Goal: Transaction & Acquisition: Download file/media

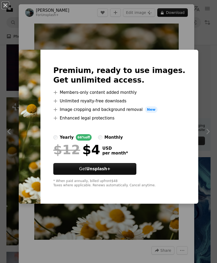
scroll to position [0, 56]
click at [167, 33] on div "An X shape Premium, ready to use images. Get unlimited access. A plus sign Memb…" at bounding box center [108, 131] width 217 height 263
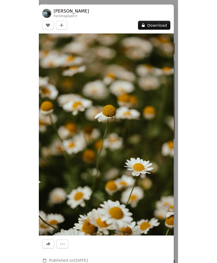
scroll to position [4608, 0]
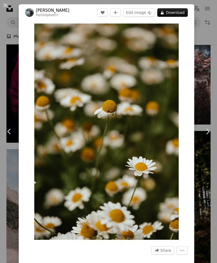
click at [6, 4] on button "An X shape" at bounding box center [5, 5] width 6 height 6
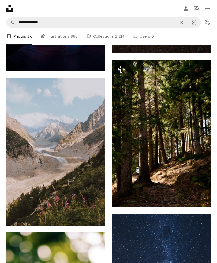
scroll to position [4686, 0]
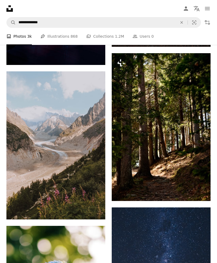
click at [192, 177] on img at bounding box center [161, 127] width 99 height 148
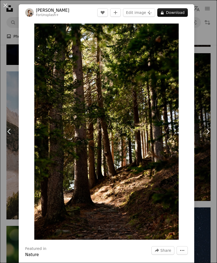
click at [184, 253] on icon "More Actions" at bounding box center [182, 250] width 5 height 5
click at [178, 233] on dialog "An X shape Chevron left Chevron right [PERSON_NAME] For Unsplash+ A heart A plu…" at bounding box center [108, 131] width 217 height 263
click at [179, 29] on img "Zoom in on this image" at bounding box center [106, 132] width 144 height 217
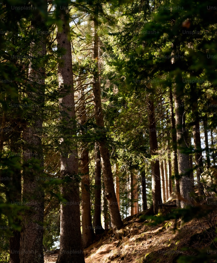
scroll to position [13, 0]
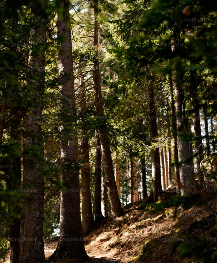
click at [187, 137] on img "Zoom out on this image" at bounding box center [108, 150] width 217 height 326
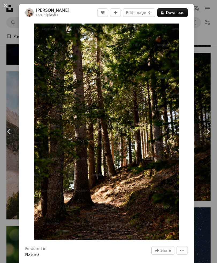
click at [9, 6] on button "An X shape" at bounding box center [5, 5] width 6 height 6
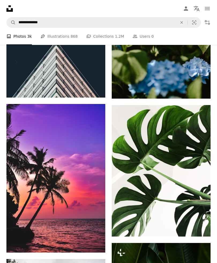
scroll to position [5638, 0]
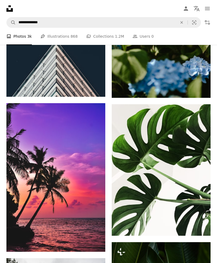
click at [180, 195] on img at bounding box center [161, 170] width 99 height 132
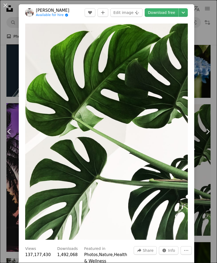
click at [5, 5] on button "An X shape" at bounding box center [5, 5] width 6 height 6
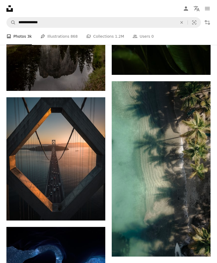
scroll to position [5964, 0]
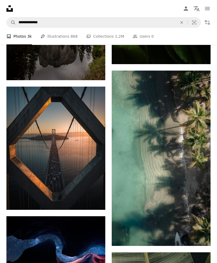
click at [183, 222] on img at bounding box center [161, 159] width 99 height 176
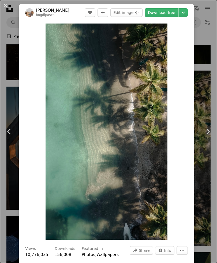
click at [167, 240] on img "Zoom in on this image" at bounding box center [107, 132] width 122 height 217
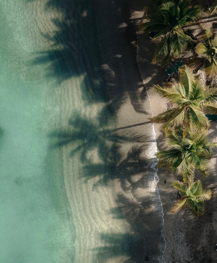
scroll to position [43, 0]
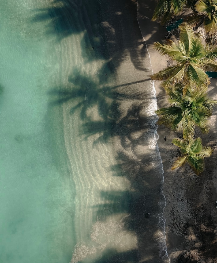
click at [191, 225] on img "Zoom out on this image" at bounding box center [108, 150] width 217 height 387
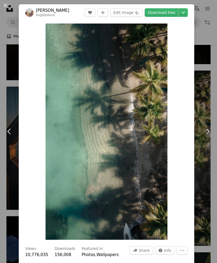
click at [185, 13] on icon "Choose download size" at bounding box center [182, 13] width 3 height 2
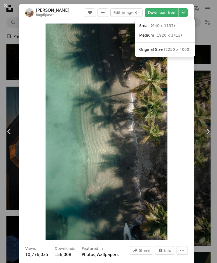
click at [173, 48] on span "( 2250 x 4000 )" at bounding box center [177, 49] width 27 height 4
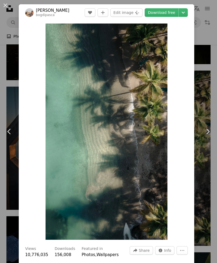
scroll to position [5983, 0]
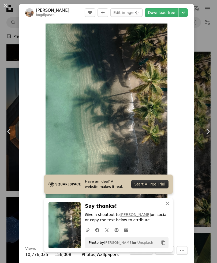
click at [6, 5] on button "An X shape" at bounding box center [5, 5] width 6 height 6
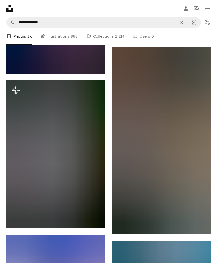
scroll to position [7534, 0]
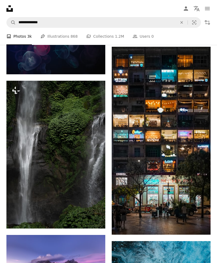
click at [187, 203] on img at bounding box center [161, 141] width 99 height 188
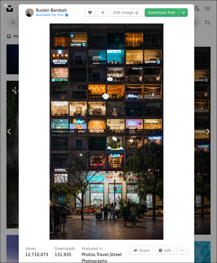
click at [2, 9] on button "An X shape" at bounding box center [5, 5] width 6 height 6
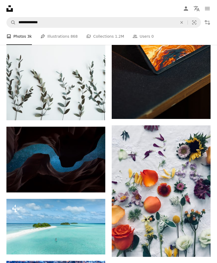
scroll to position [9234, 0]
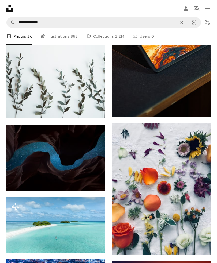
click at [184, 228] on img at bounding box center [161, 190] width 99 height 132
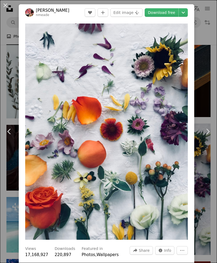
click at [188, 7] on header "[PERSON_NAME] nmeade A heart A plus sign Edit image Plus sign for Unsplash+ Dow…" at bounding box center [106, 12] width 175 height 17
click at [188, 9] on button "Chevron down" at bounding box center [183, 12] width 9 height 9
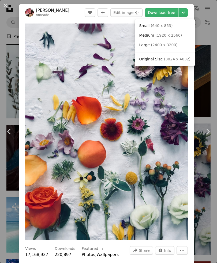
click at [176, 55] on link "Original Size ( 3024 x 4032 )" at bounding box center [165, 60] width 56 height 10
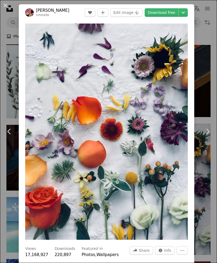
scroll to position [9253, 0]
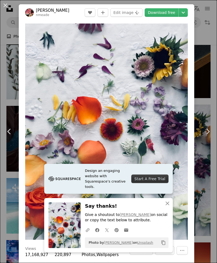
click at [6, 2] on button "An X shape" at bounding box center [5, 5] width 6 height 6
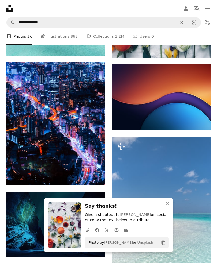
scroll to position [9436, 0]
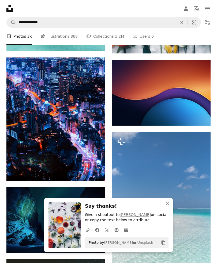
click at [167, 206] on icon "button" at bounding box center [167, 204] width 4 height 4
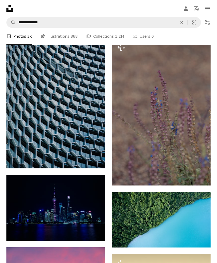
scroll to position [18486, 0]
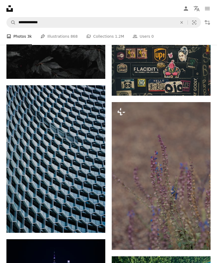
click at [185, 182] on img at bounding box center [161, 176] width 99 height 148
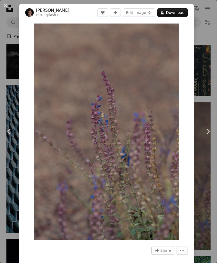
click at [4, 5] on button "An X shape" at bounding box center [5, 5] width 6 height 6
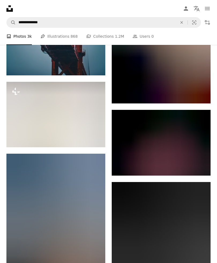
scroll to position [19916, 0]
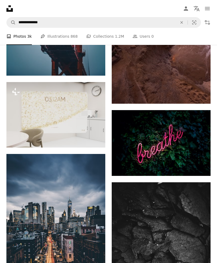
click at [186, 151] on img at bounding box center [161, 143] width 99 height 66
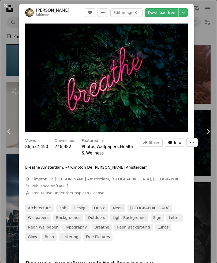
click at [175, 143] on button "Info icon Info" at bounding box center [175, 142] width 20 height 9
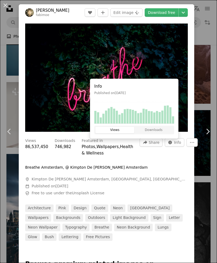
click at [178, 163] on div at bounding box center [106, 161] width 162 height 9
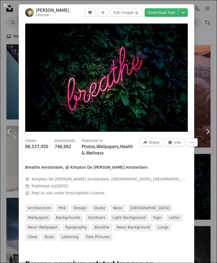
click at [5, 6] on button "An X shape" at bounding box center [5, 5] width 6 height 6
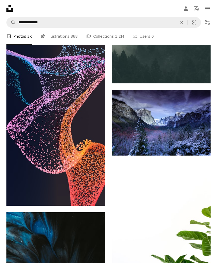
scroll to position [23194, 0]
